Goal: Task Accomplishment & Management: Manage account settings

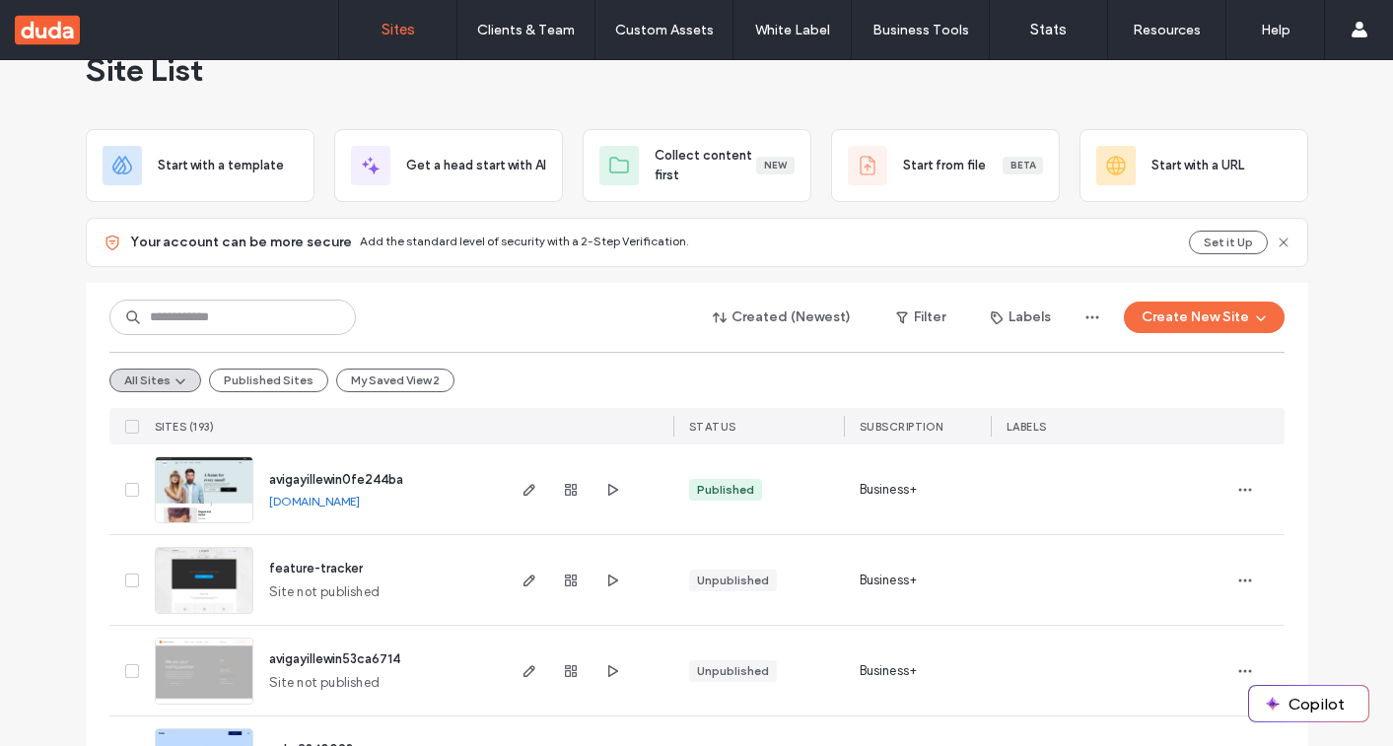
scroll to position [51, 0]
click at [1238, 487] on use "button" at bounding box center [1244, 487] width 13 height 3
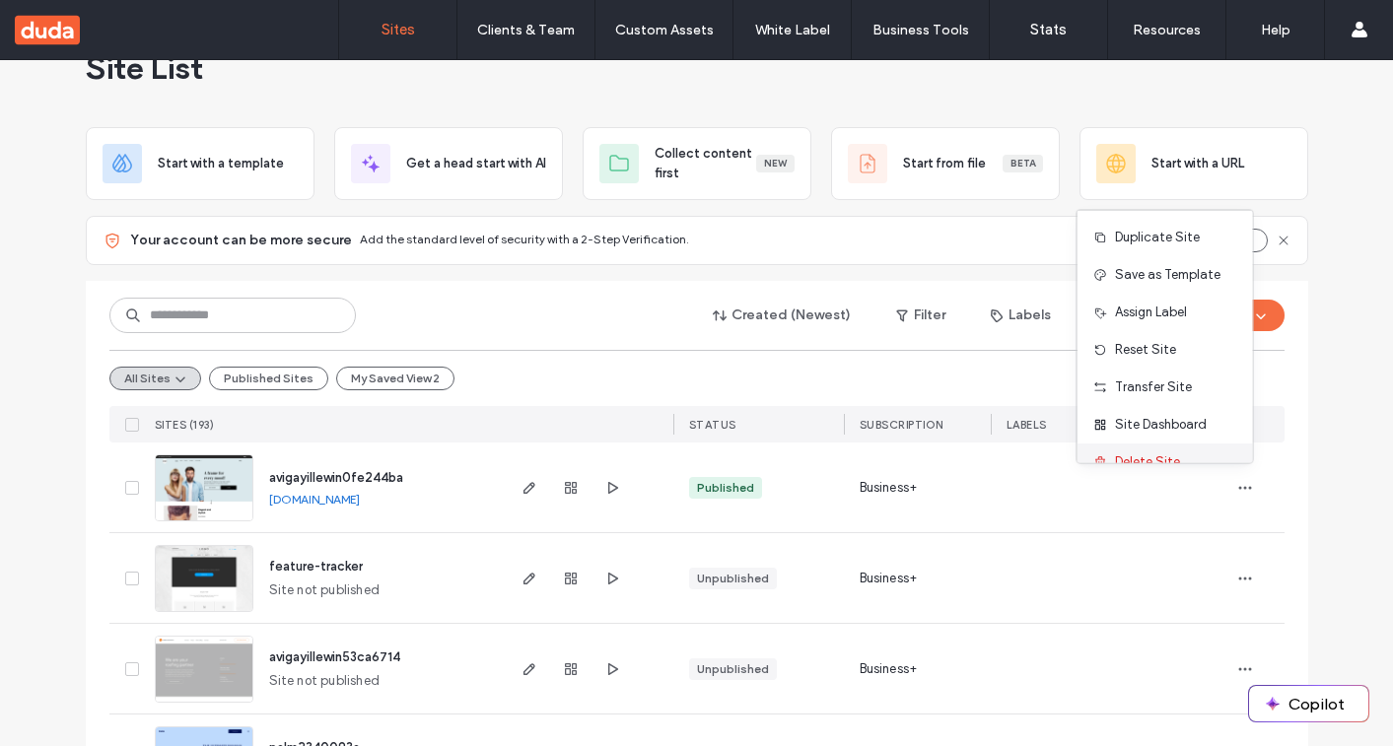
click at [1192, 453] on div "Delete Site" at bounding box center [1164, 462] width 175 height 37
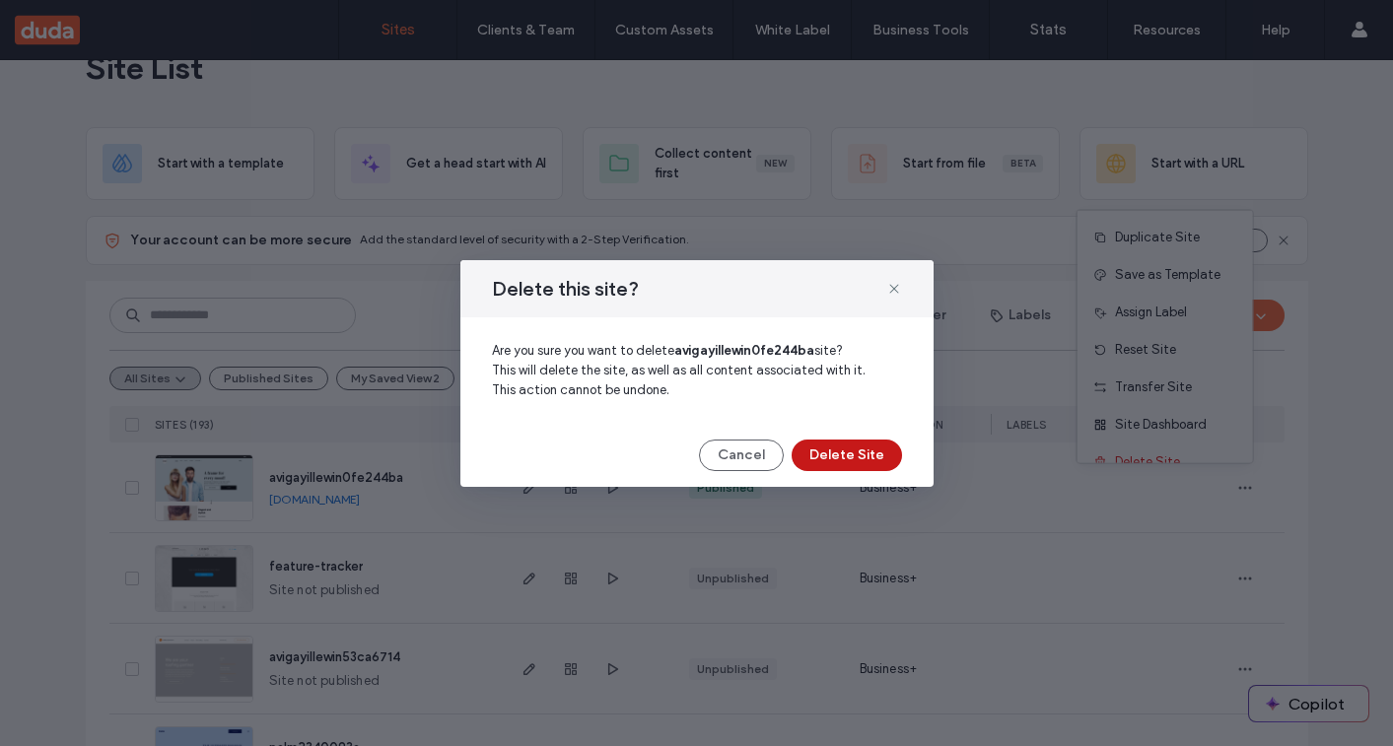
click at [845, 447] on button "Delete Site" at bounding box center [846, 456] width 110 height 32
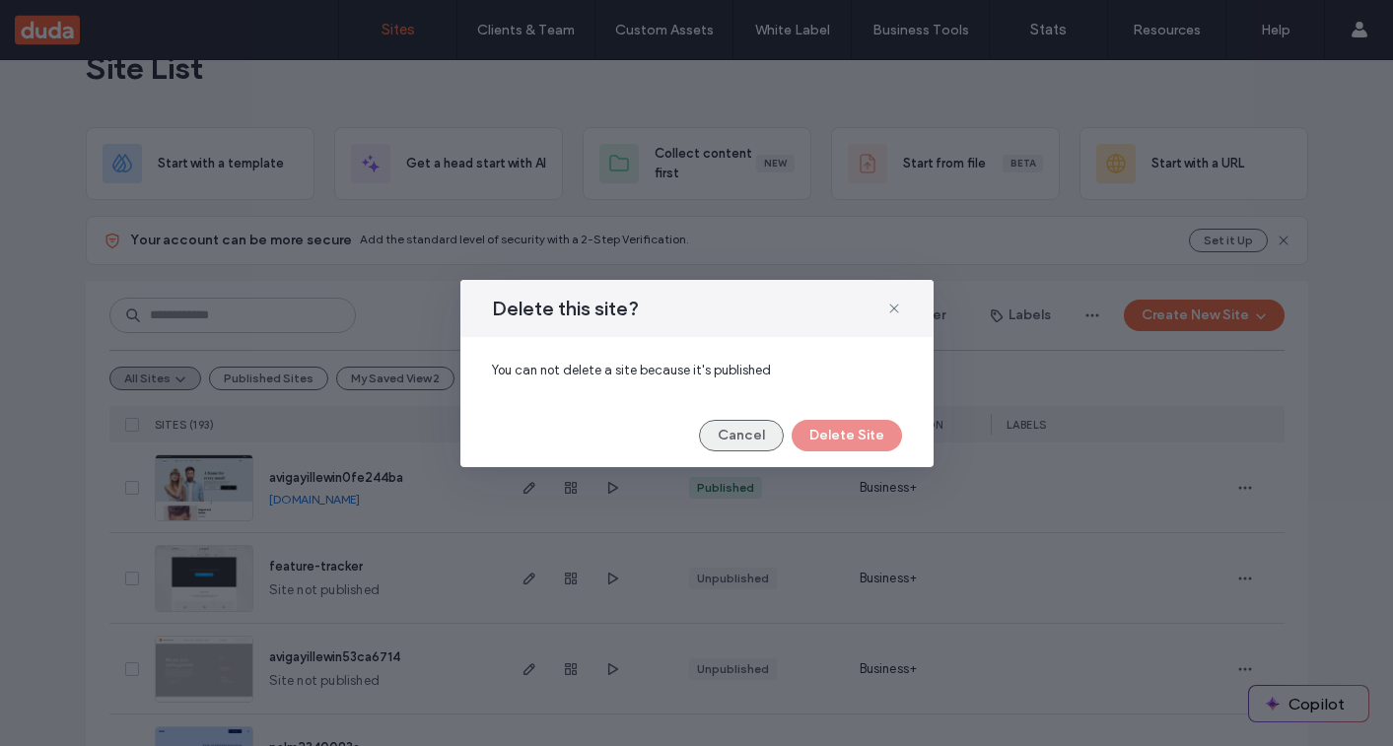
click at [758, 447] on button "Cancel" at bounding box center [741, 436] width 85 height 32
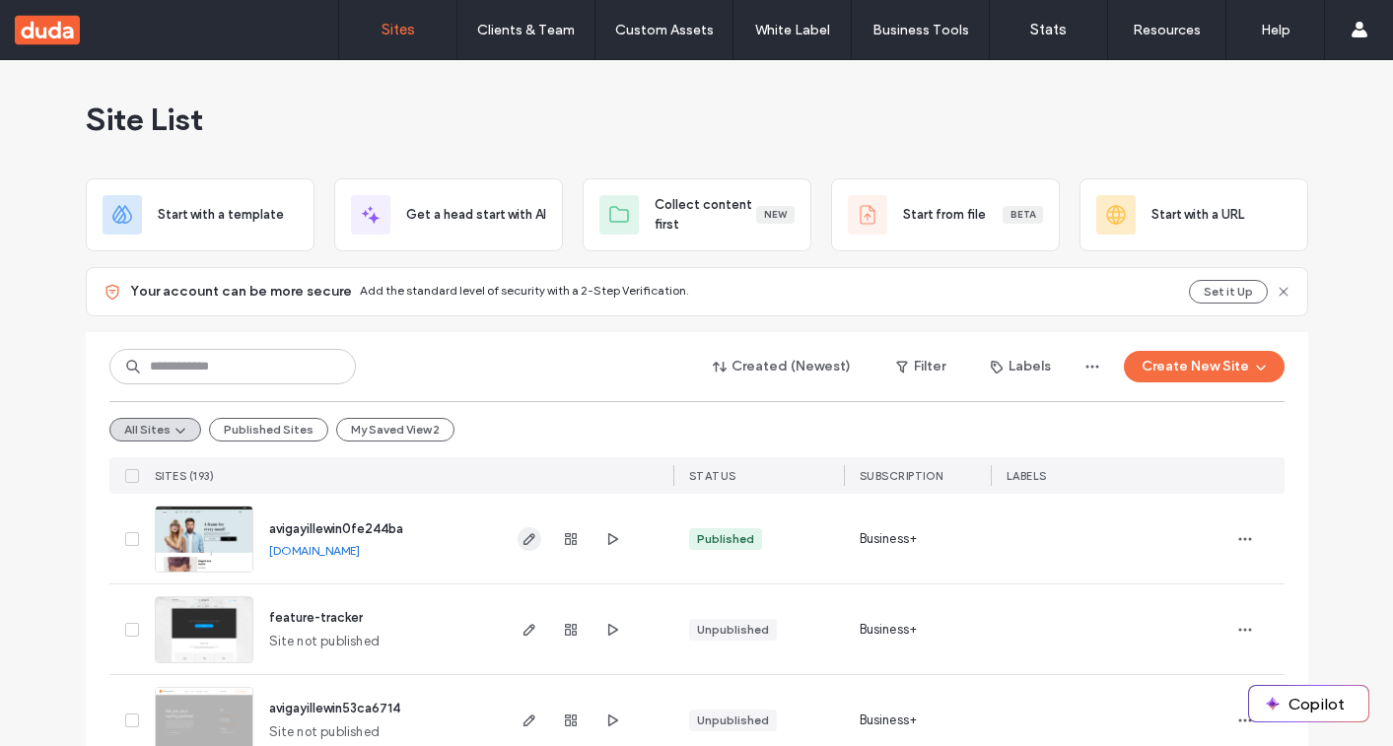
click at [525, 541] on icon "button" at bounding box center [529, 539] width 16 height 16
